Goal: Task Accomplishment & Management: Complete application form

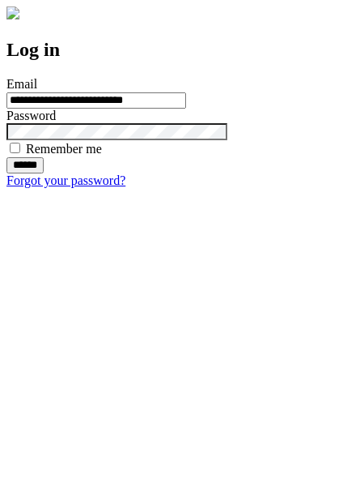
type input "**********"
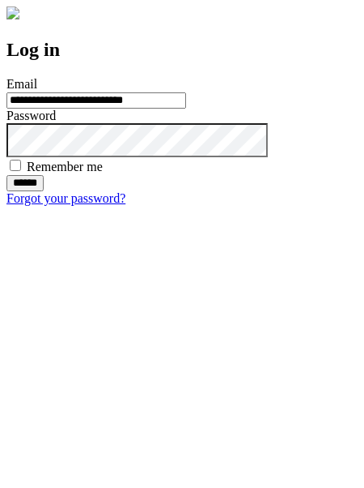
click at [44, 191] on input "******" at bounding box center [24, 183] width 37 height 16
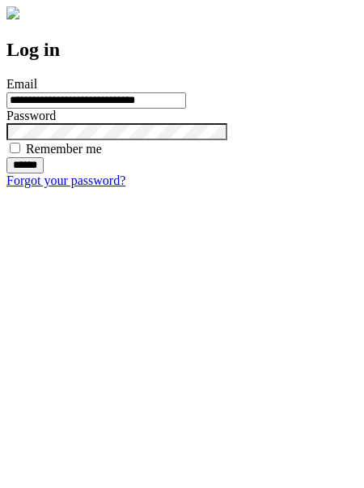
type input "**********"
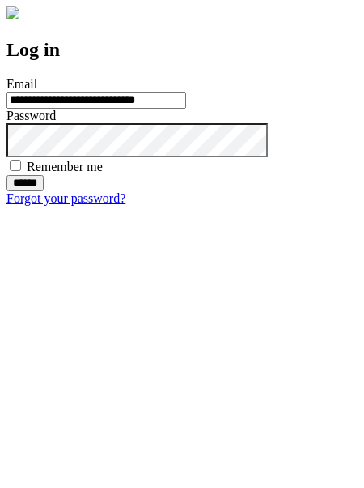
click at [44, 191] on input "******" at bounding box center [24, 183] width 37 height 16
